Goal: Information Seeking & Learning: Learn about a topic

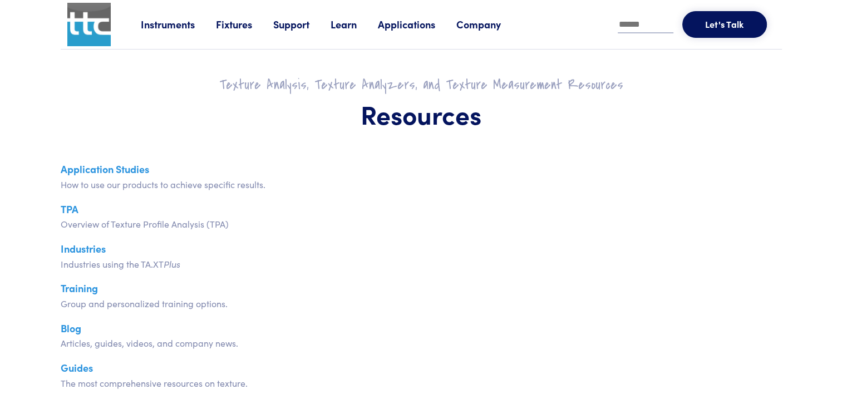
click at [294, 320] on div "Blog Articles, guides, videos, and company news." at bounding box center [421, 335] width 721 height 31
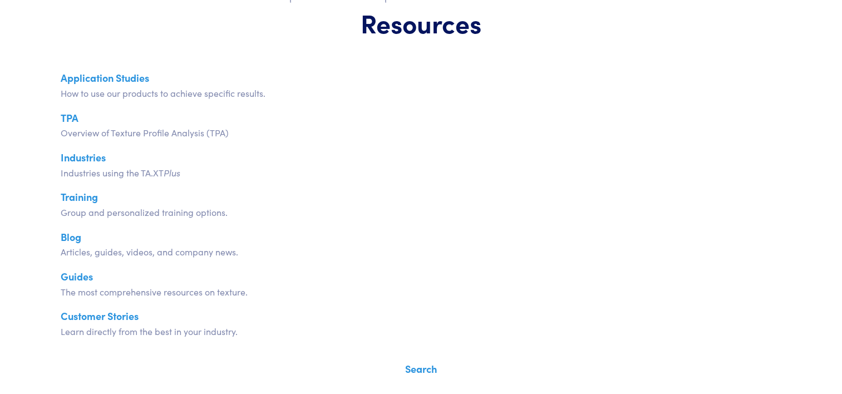
scroll to position [92, 0]
click at [62, 115] on link "TPA" at bounding box center [70, 117] width 18 height 14
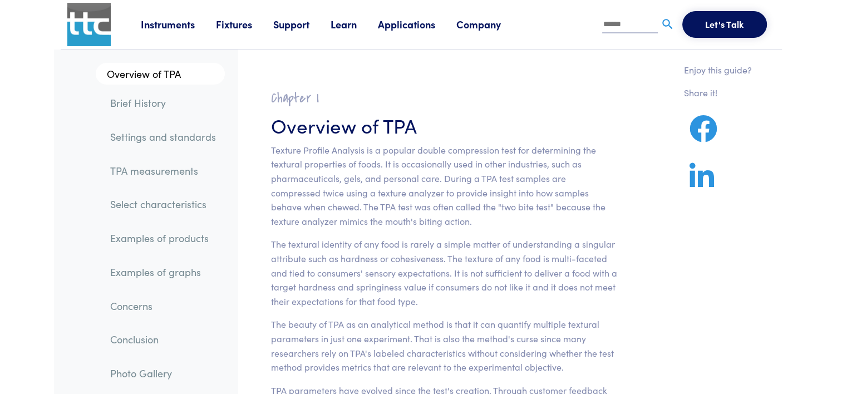
drag, startPoint x: 493, startPoint y: 112, endPoint x: 527, endPoint y: 91, distance: 40.0
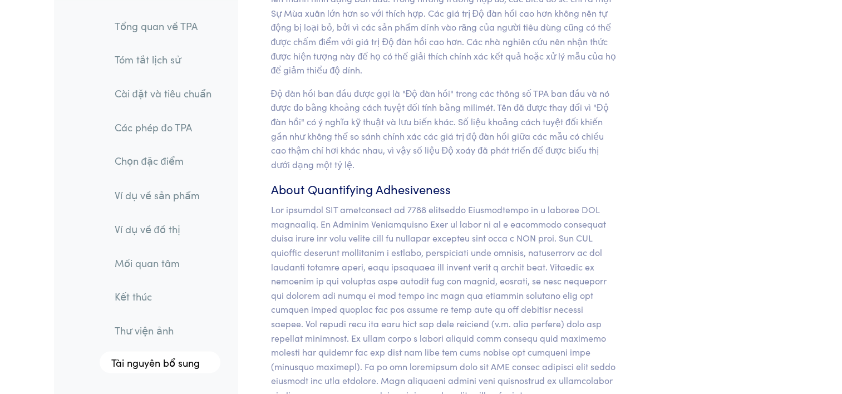
scroll to position [10352, 0]
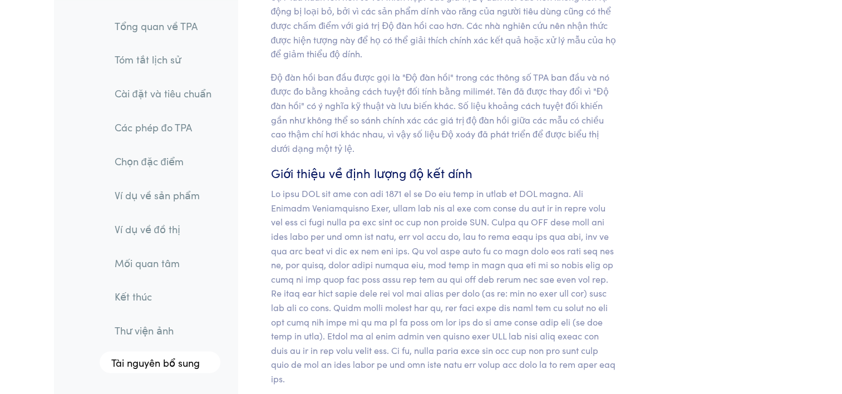
click at [162, 187] on link "Ví dụ về sản phẩm" at bounding box center [162, 195] width 115 height 26
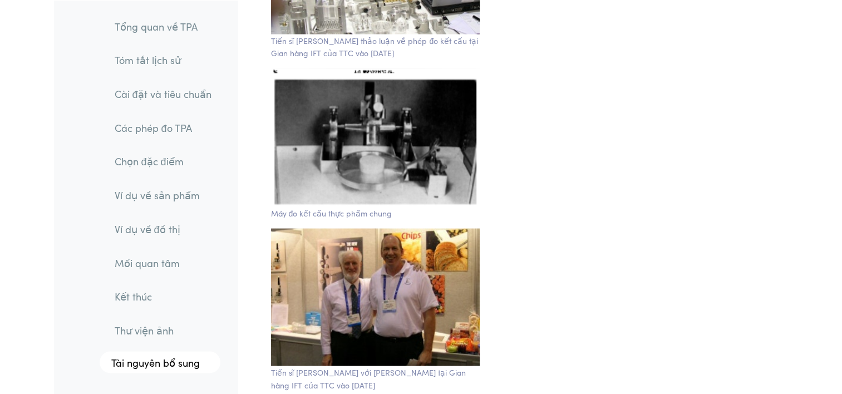
scroll to position [18964, 0]
